Goal: Complete application form

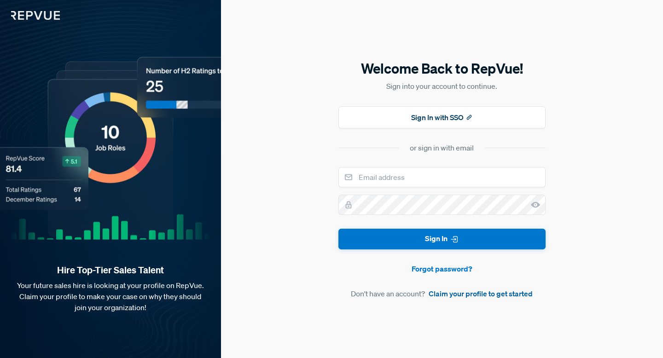
click at [466, 294] on link "Claim your profile to get started" at bounding box center [481, 293] width 104 height 11
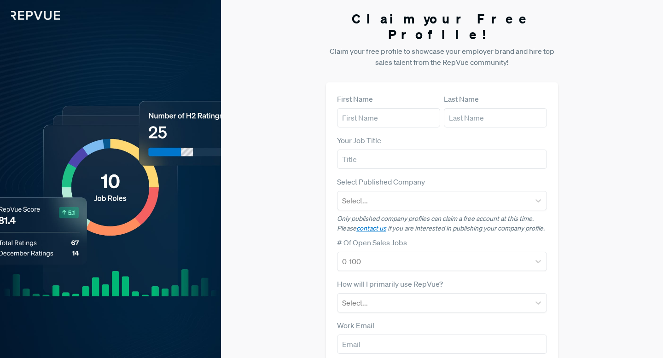
scroll to position [18, 0]
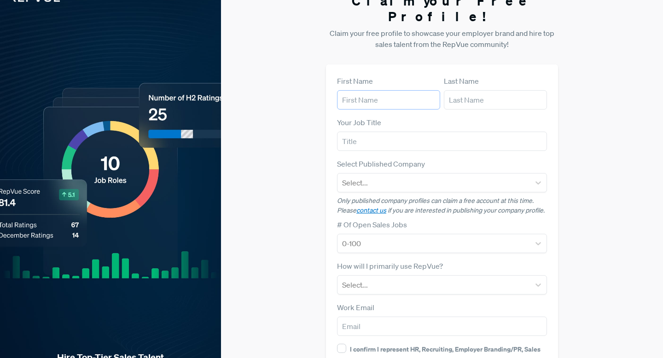
click at [413, 91] on input "text" at bounding box center [388, 99] width 103 height 19
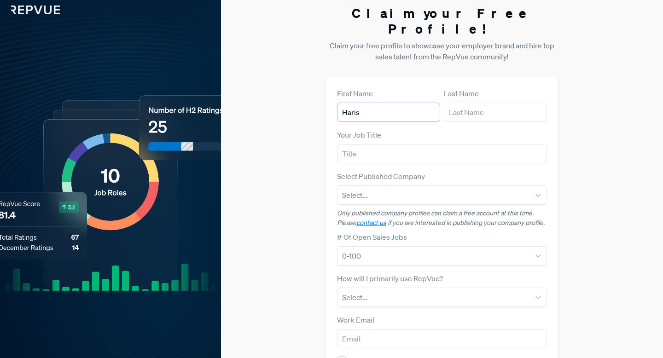
type input "Haris"
click at [467, 103] on input "text" at bounding box center [495, 112] width 103 height 19
type input "[PERSON_NAME]"
click at [435, 144] on input "text" at bounding box center [442, 153] width 210 height 19
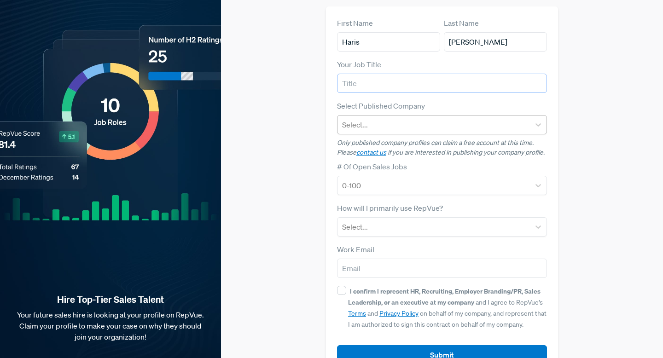
scroll to position [89, 0]
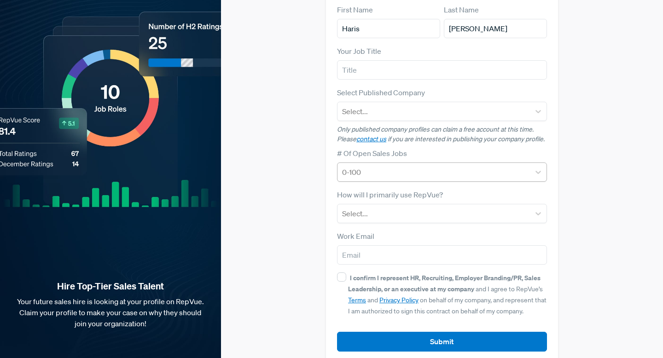
click at [431, 164] on div "0-100" at bounding box center [434, 172] width 193 height 17
click at [428, 207] on div at bounding box center [433, 213] width 183 height 13
